Goal: Information Seeking & Learning: Learn about a topic

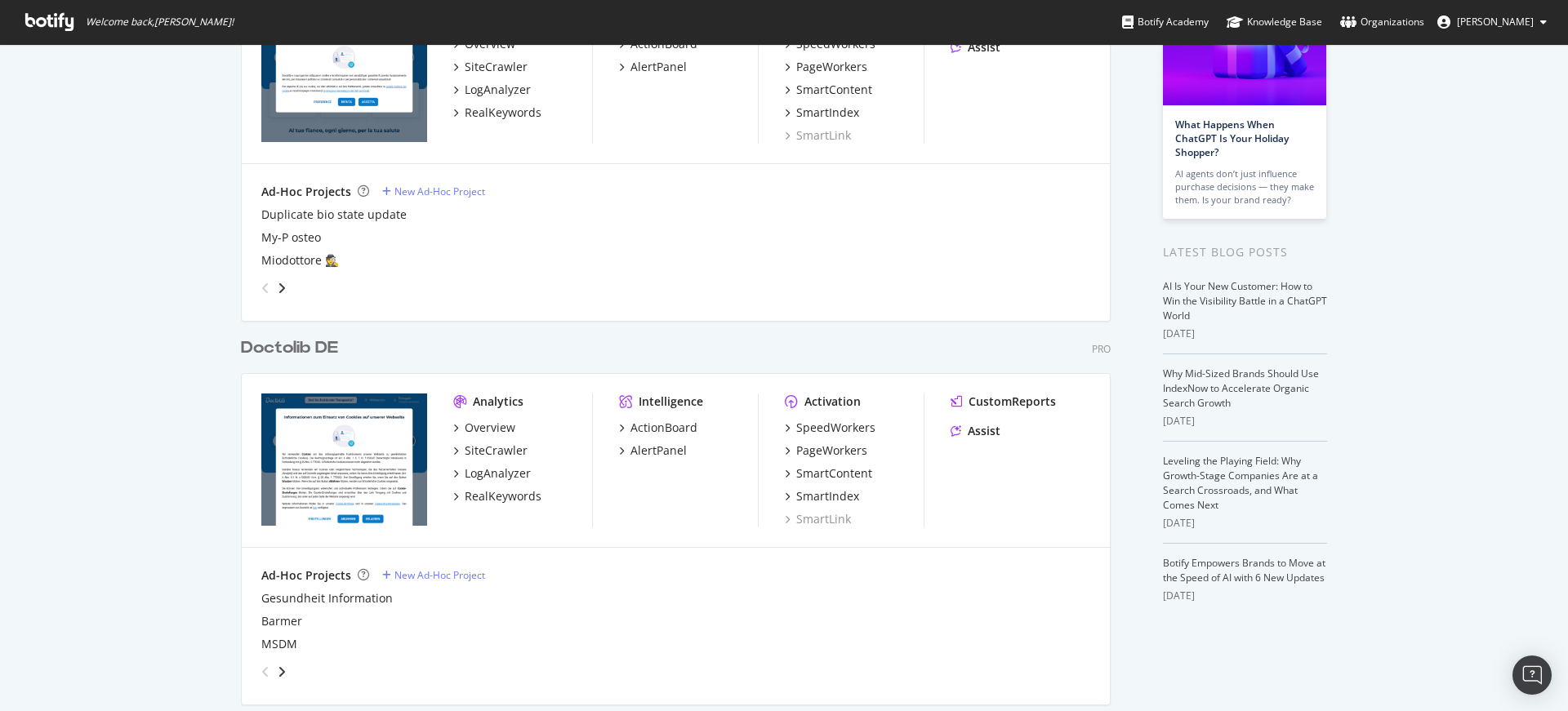
scroll to position [261, 0]
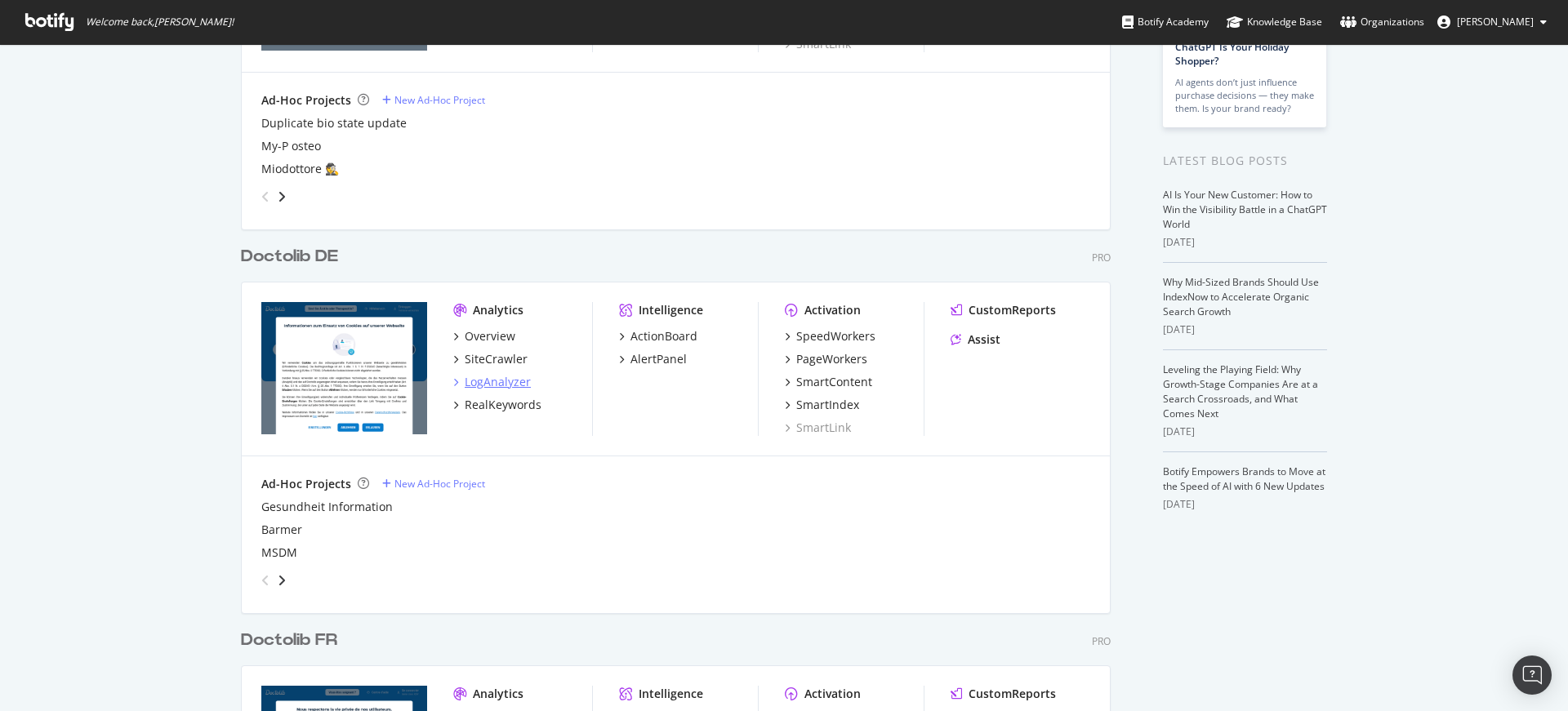
click at [481, 379] on div "LogAnalyzer" at bounding box center [498, 381] width 66 height 17
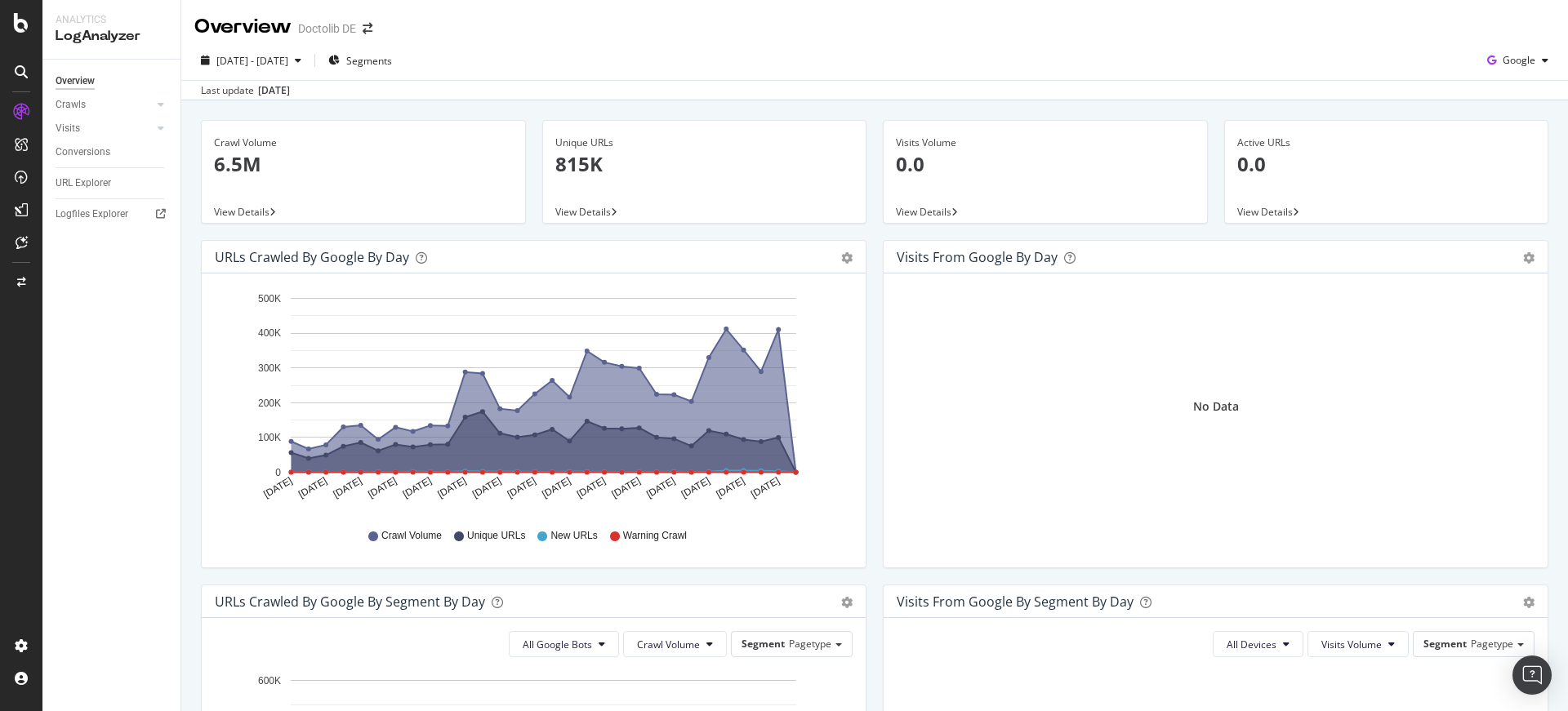
click at [874, 421] on div "Visits from Google by day Area Table No Data" at bounding box center [1215, 412] width 682 height 344
click at [1516, 58] on span "Google" at bounding box center [1518, 59] width 32 height 14
click at [1527, 184] on span "Other AI Bots" at bounding box center [1518, 183] width 60 height 15
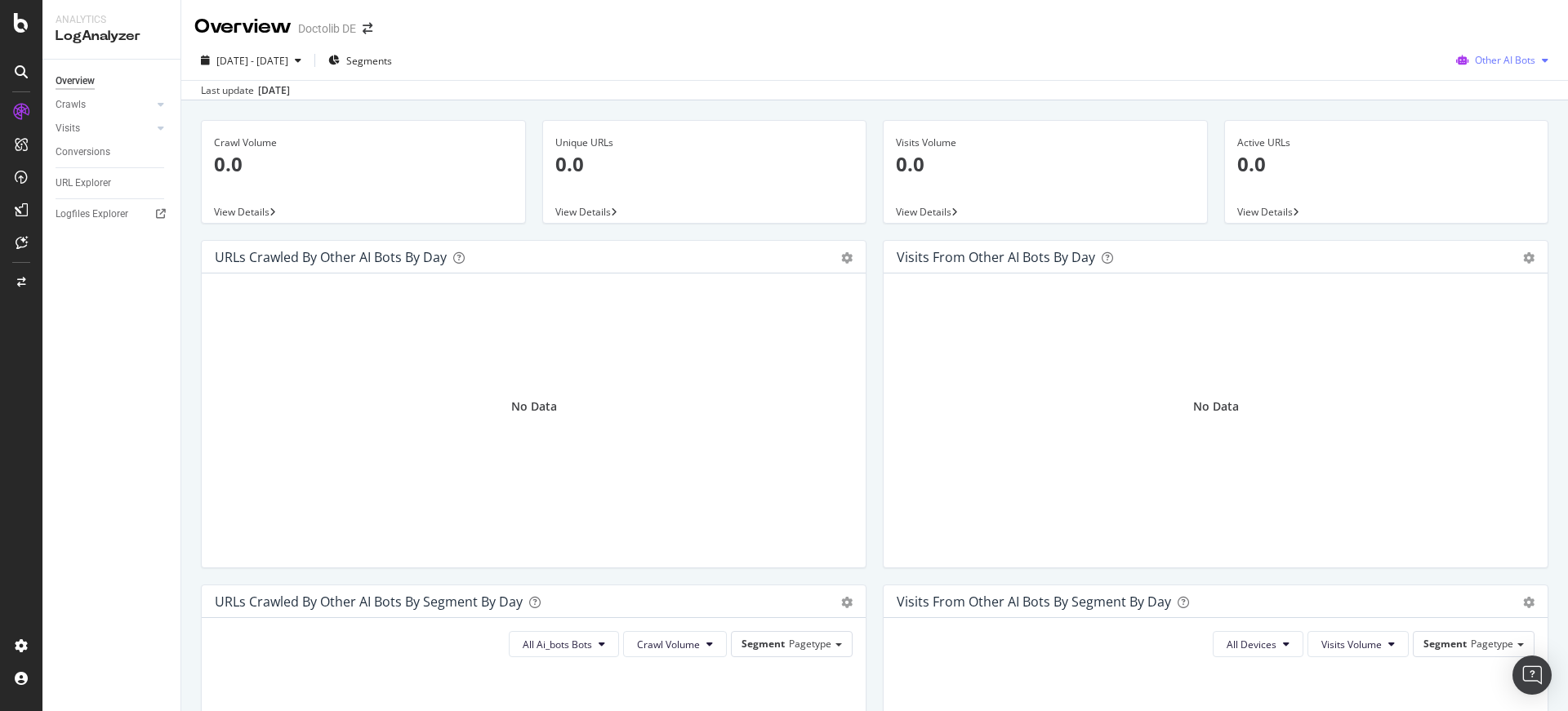
click at [1512, 58] on span "Other AI Bots" at bounding box center [1506, 59] width 60 height 14
click at [1508, 168] on div "Other AI Bots" at bounding box center [1496, 179] width 116 height 30
click at [1503, 60] on span "Other AI Bots" at bounding box center [1506, 59] width 60 height 14
click at [1509, 153] on span "OpenAI" at bounding box center [1508, 153] width 63 height 15
click at [1513, 57] on span "OpenAI" at bounding box center [1518, 59] width 33 height 14
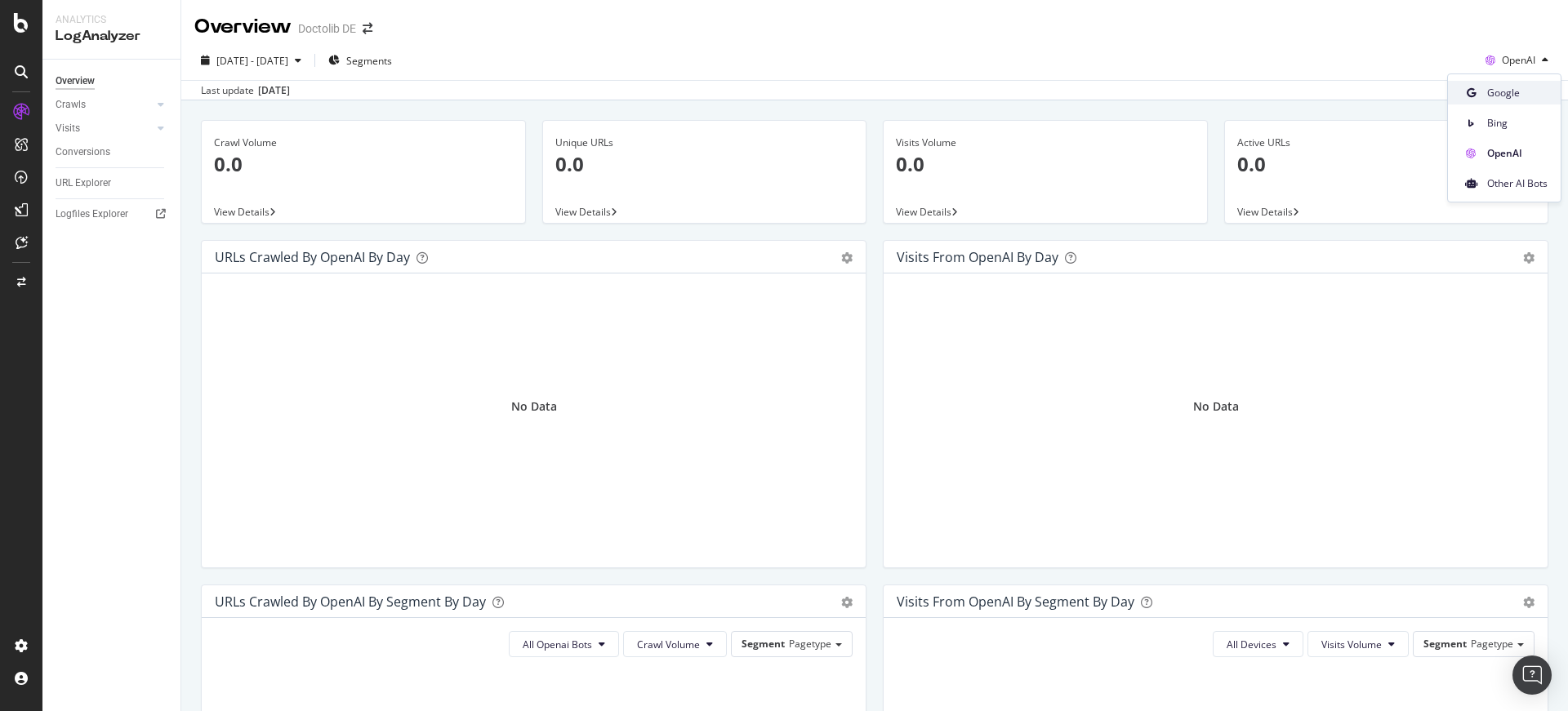
click at [1512, 88] on span "Google" at bounding box center [1517, 93] width 60 height 15
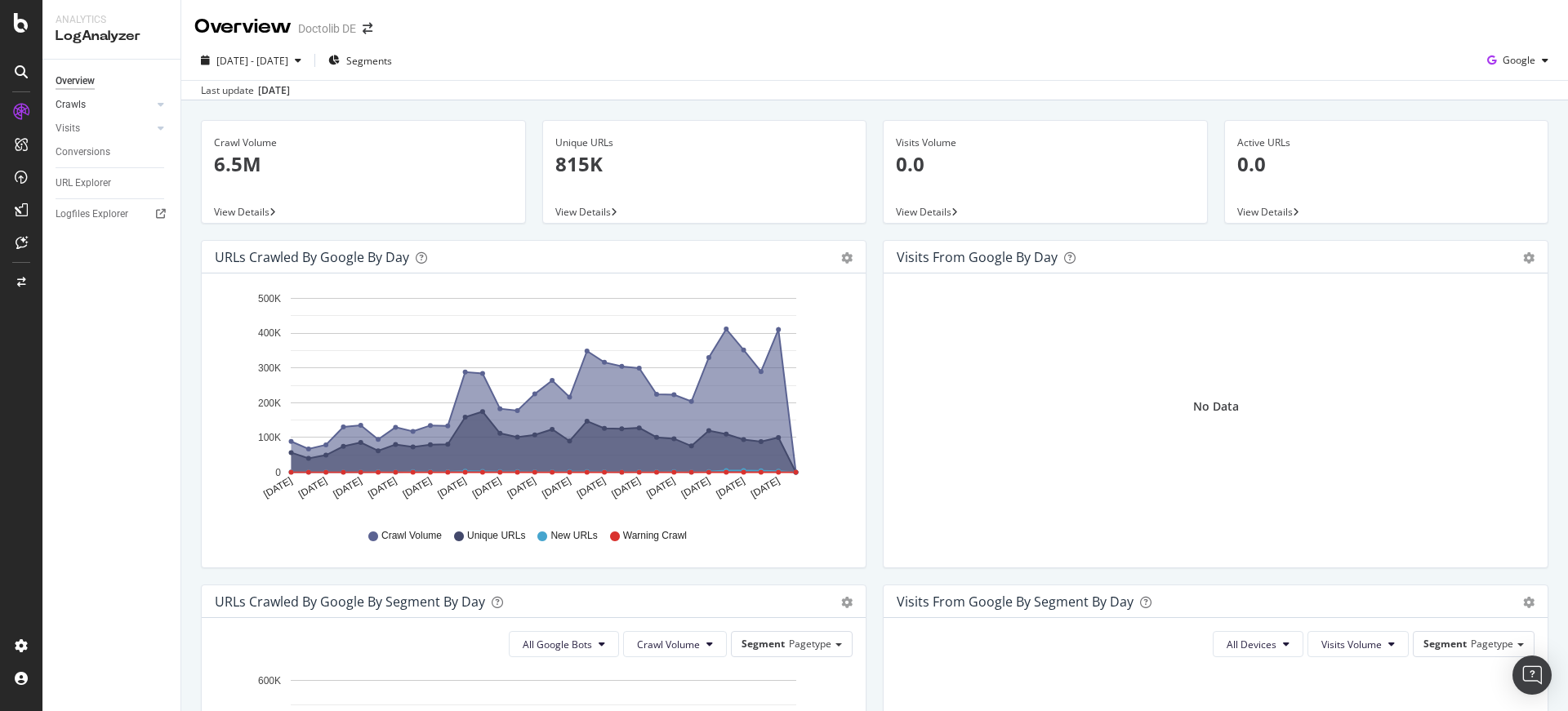
click at [126, 106] on link "Crawls" at bounding box center [104, 105] width 98 height 18
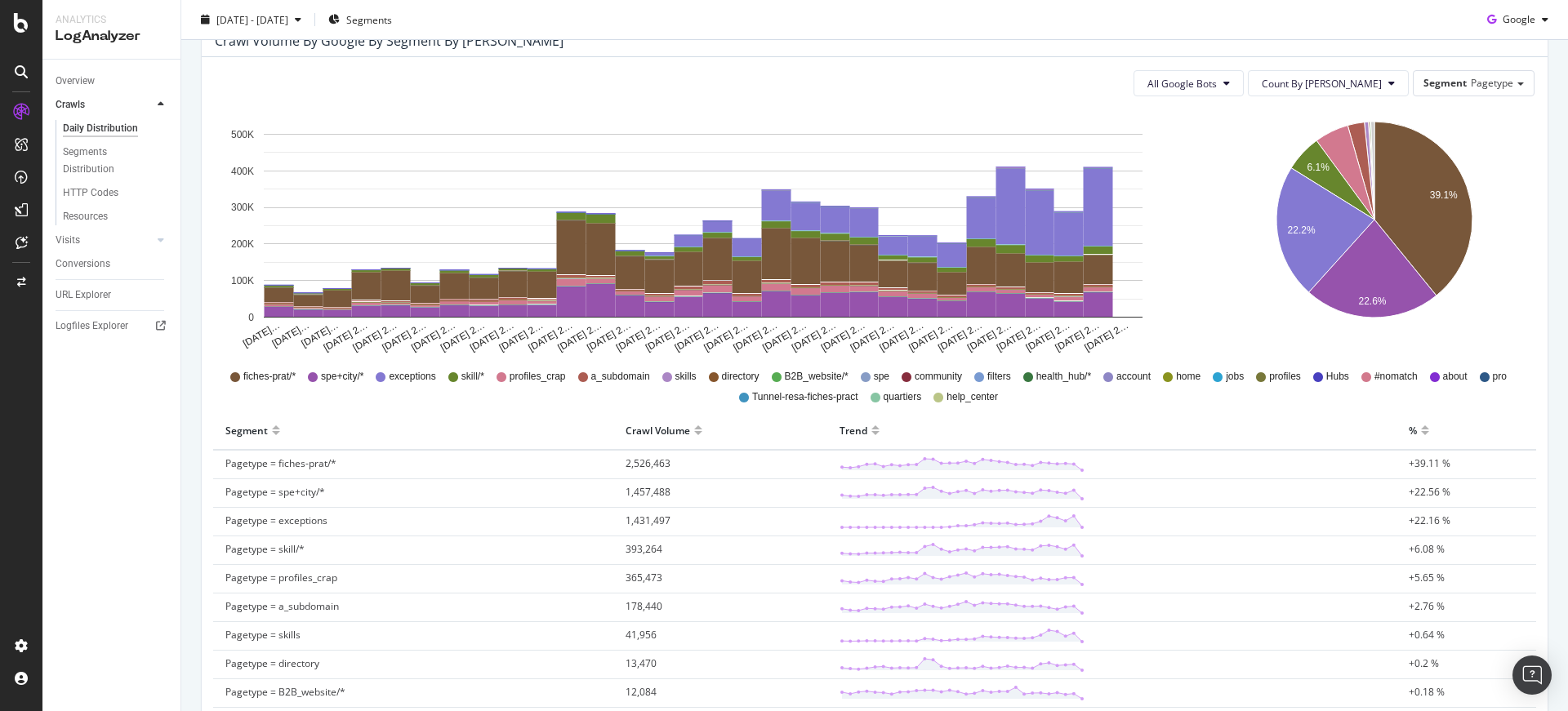
scroll to position [107, 0]
